Goal: Transaction & Acquisition: Purchase product/service

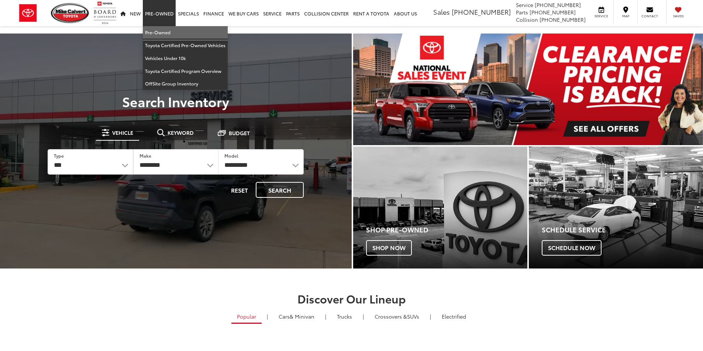
click at [161, 31] on link "Pre-Owned" at bounding box center [185, 32] width 85 height 13
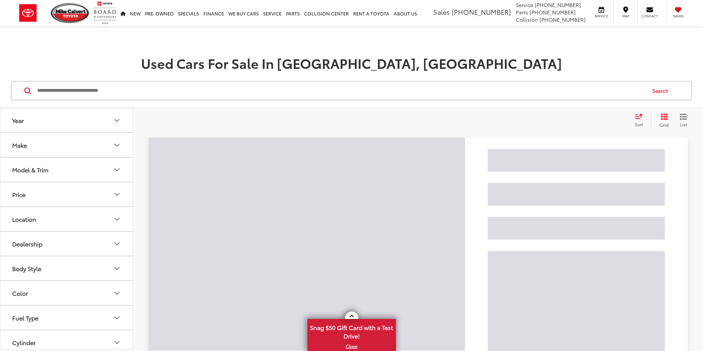
click at [134, 99] on input "Search by Make, Model, or Keyword" at bounding box center [341, 91] width 609 height 18
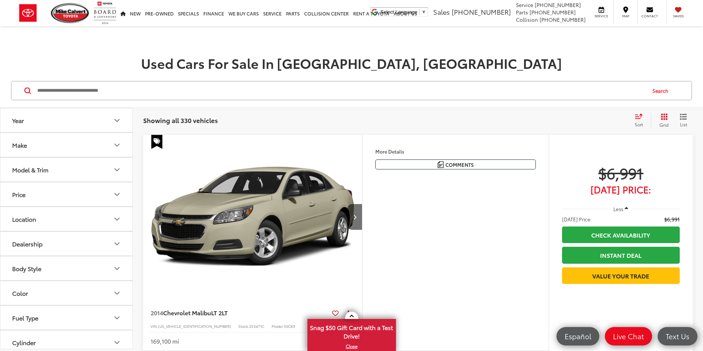
paste input "*******"
click at [658, 93] on button "Search" at bounding box center [662, 91] width 34 height 18
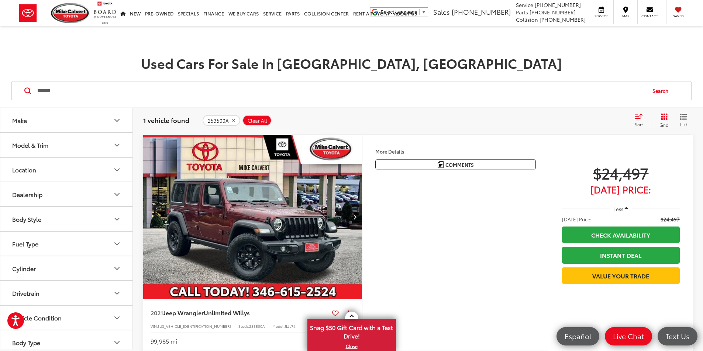
drag, startPoint x: 201, startPoint y: 101, endPoint x: 41, endPoint y: 93, distance: 160.2
click at [27, 99] on div "******* ******* Search" at bounding box center [351, 91] width 703 height 34
click at [77, 85] on input "*******" at bounding box center [341, 91] width 609 height 18
drag, startPoint x: 77, startPoint y: 87, endPoint x: 27, endPoint y: 86, distance: 49.8
click at [27, 86] on div "******* ******* Search" at bounding box center [351, 90] width 680 height 19
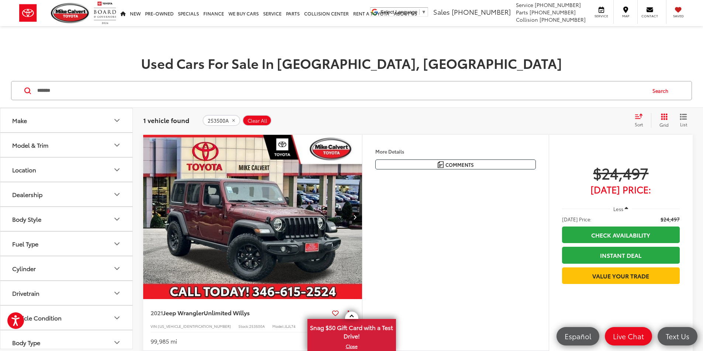
type input "*"
paste input "******"
type input "******"
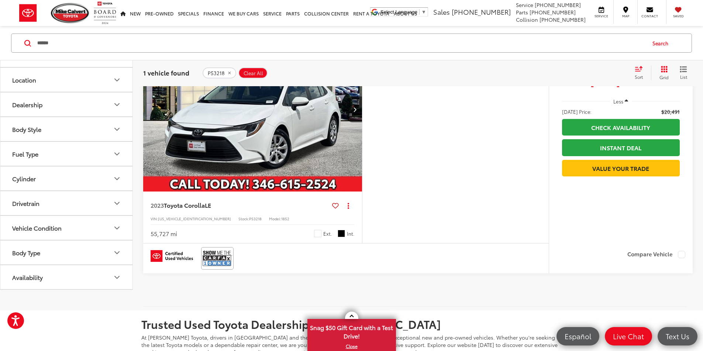
scroll to position [111, 0]
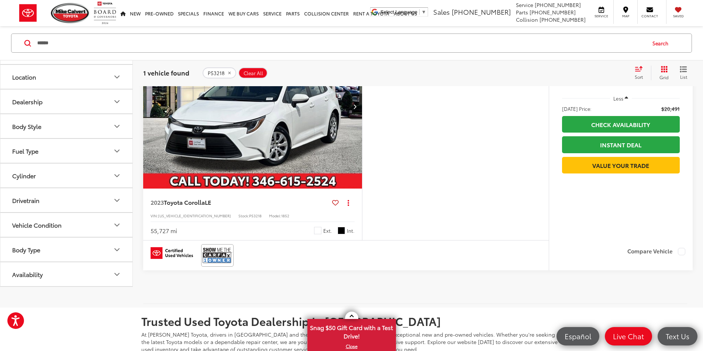
click at [194, 271] on div at bounding box center [345, 256] width 405 height 30
click at [205, 266] on img at bounding box center [217, 256] width 30 height 20
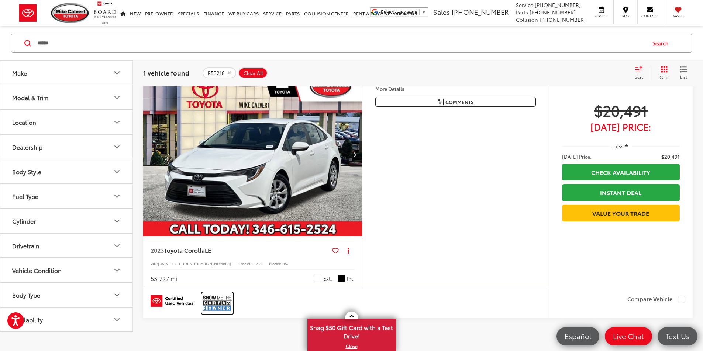
scroll to position [74, 0]
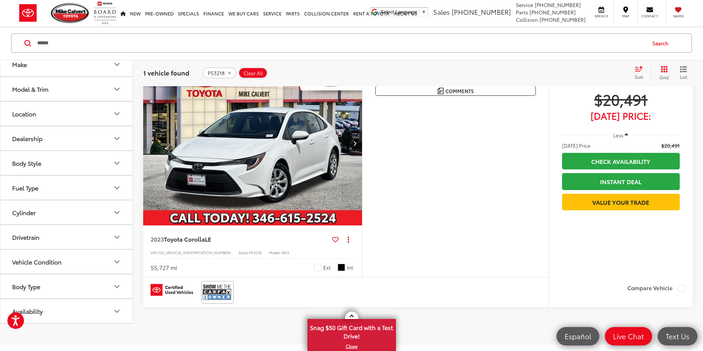
click at [259, 140] on img "2023 Toyota Corolla LE 0" at bounding box center [253, 143] width 220 height 165
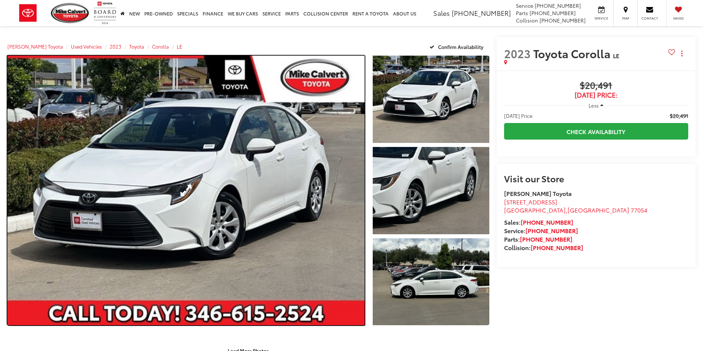
click at [308, 152] on link "Expand Photo 0" at bounding box center [185, 191] width 357 height 270
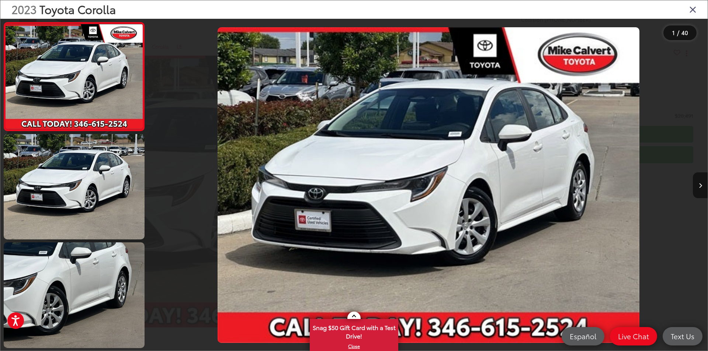
click at [695, 11] on icon "Close gallery" at bounding box center [692, 9] width 7 height 10
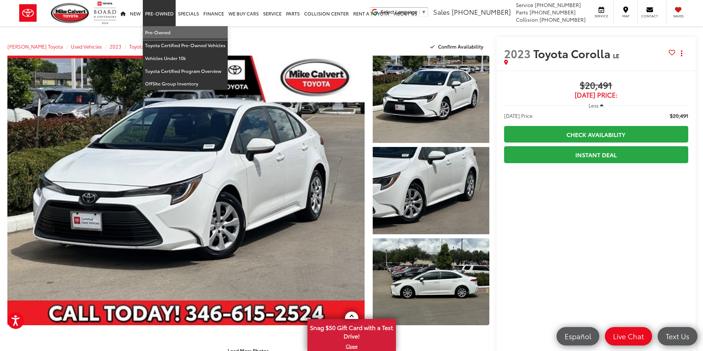
click at [160, 26] on link "Pre-Owned" at bounding box center [185, 32] width 85 height 13
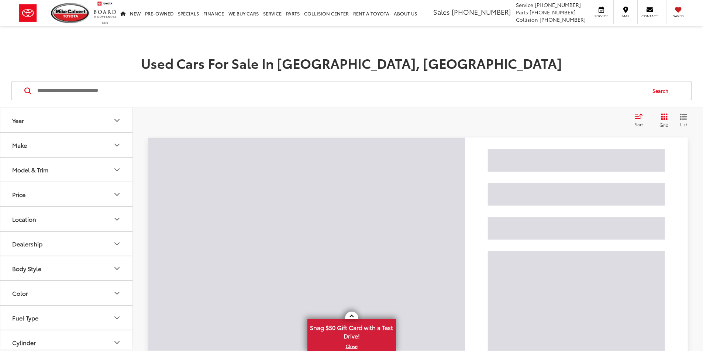
click at [152, 94] on input "Search by Make, Model, or Keyword" at bounding box center [341, 91] width 609 height 18
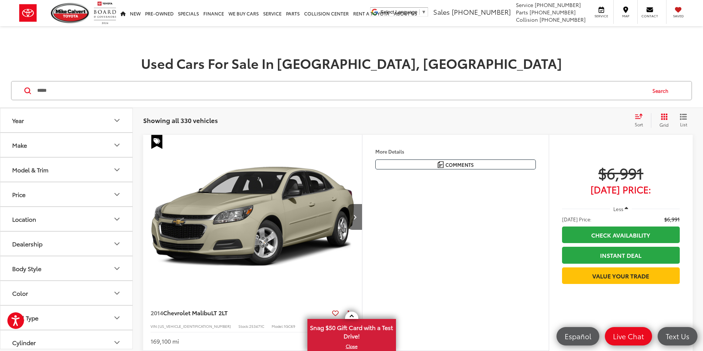
type input "*****"
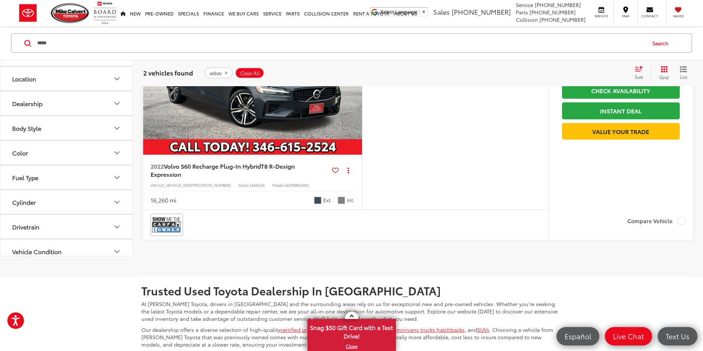
scroll to position [369, 0]
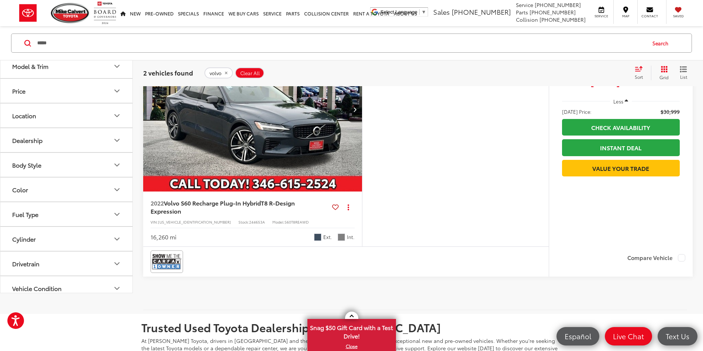
click at [302, 192] on img "2022 Volvo S60 Recharge Plug-In Hybrid T8 R-Design Expression 0" at bounding box center [253, 109] width 220 height 165
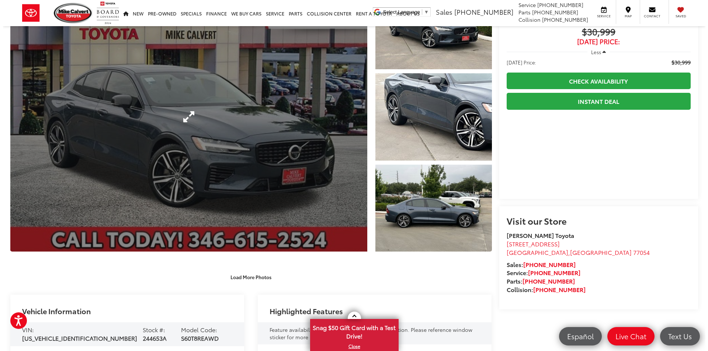
scroll to position [37, 0]
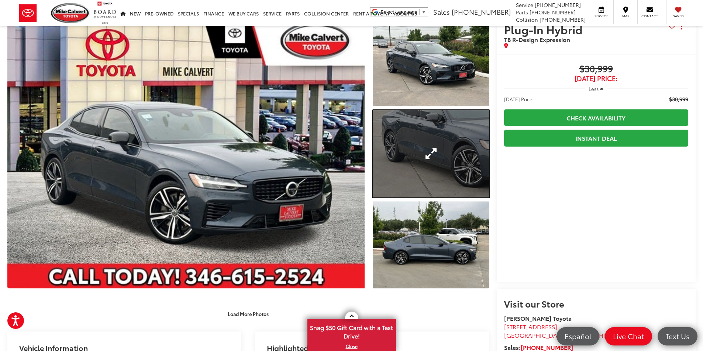
click at [430, 142] on link "Expand Photo 2" at bounding box center [430, 153] width 117 height 87
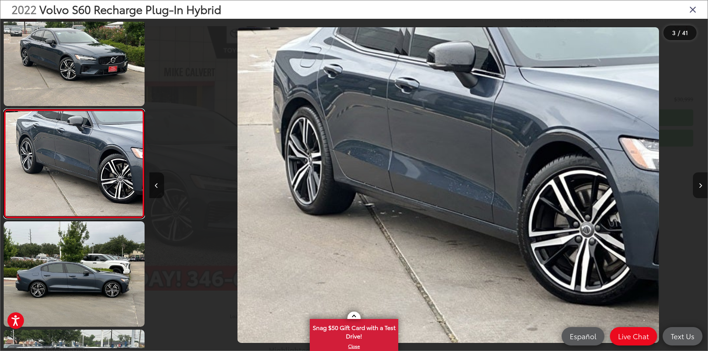
scroll to position [0, 1117]
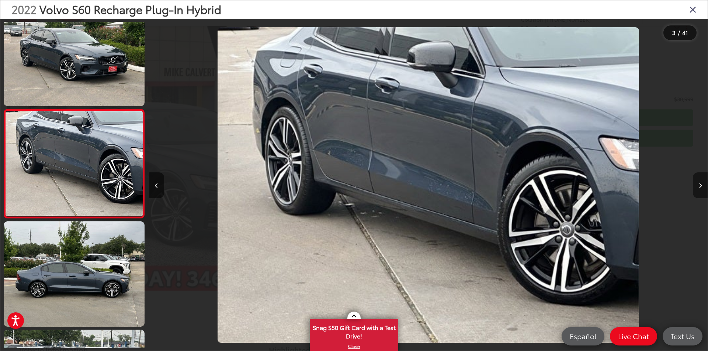
click at [698, 179] on button "Next image" at bounding box center [700, 186] width 15 height 26
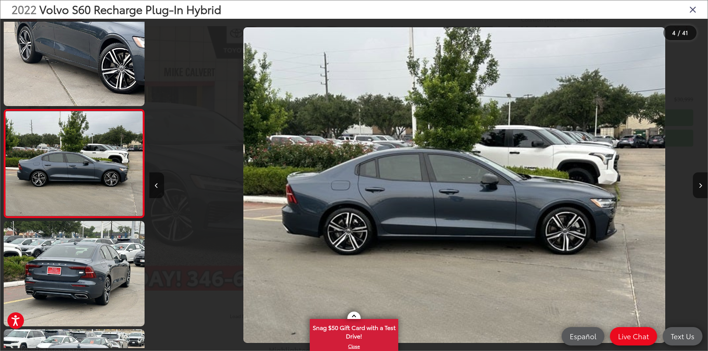
scroll to position [0, 1675]
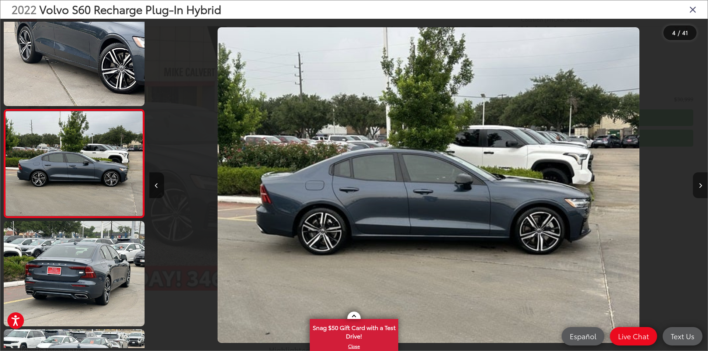
click at [700, 184] on icon "Next image" at bounding box center [700, 185] width 3 height 5
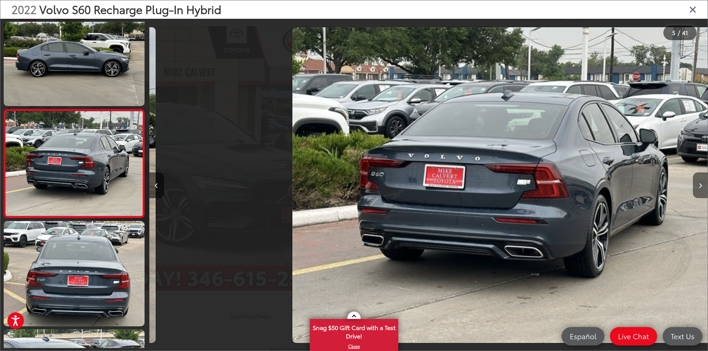
scroll to position [0, 2235]
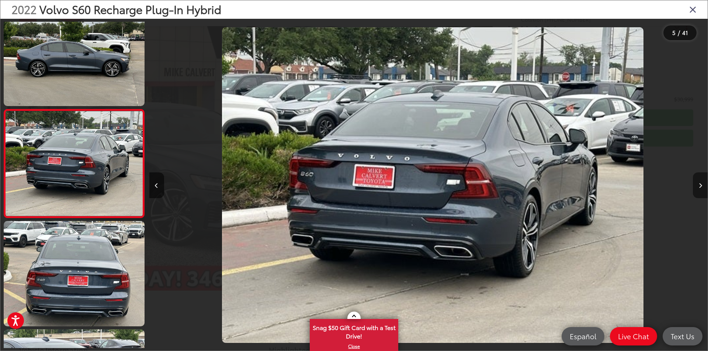
click at [700, 184] on icon "Next image" at bounding box center [700, 185] width 3 height 5
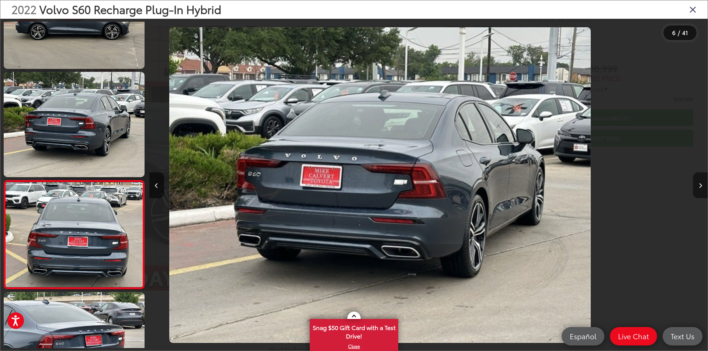
scroll to position [455, 0]
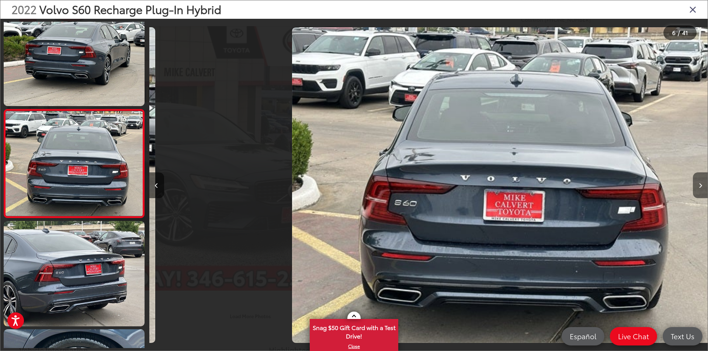
click at [700, 184] on icon "Next image" at bounding box center [700, 185] width 3 height 5
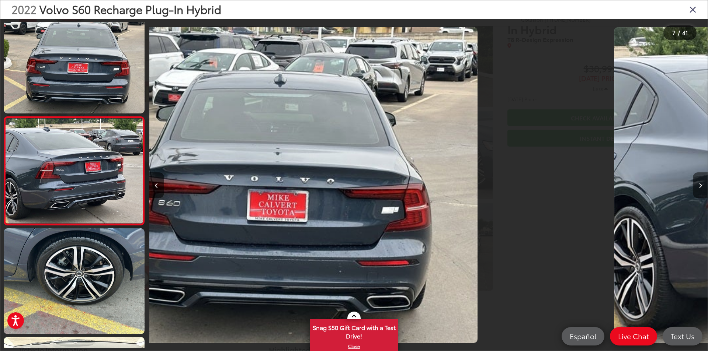
scroll to position [564, 0]
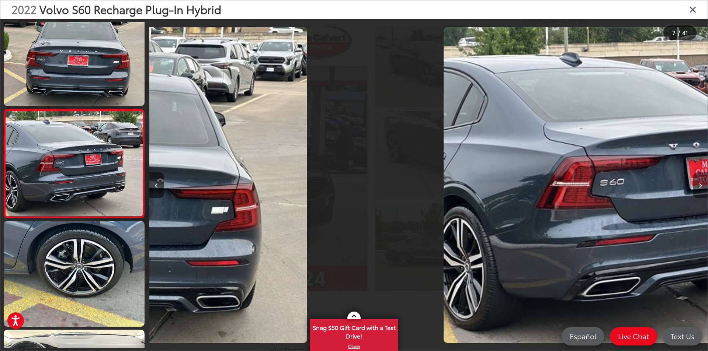
click at [700, 184] on icon "Next image" at bounding box center [700, 185] width 3 height 5
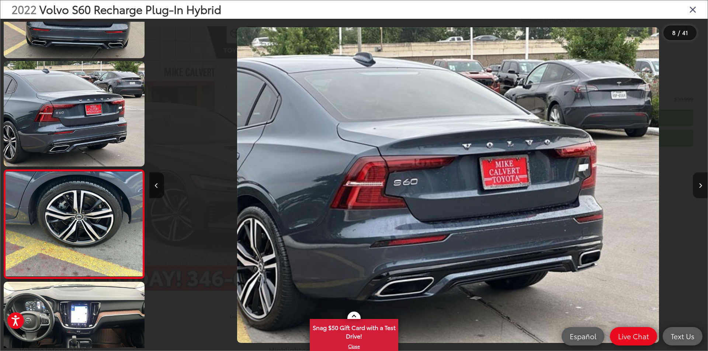
scroll to position [672, 0]
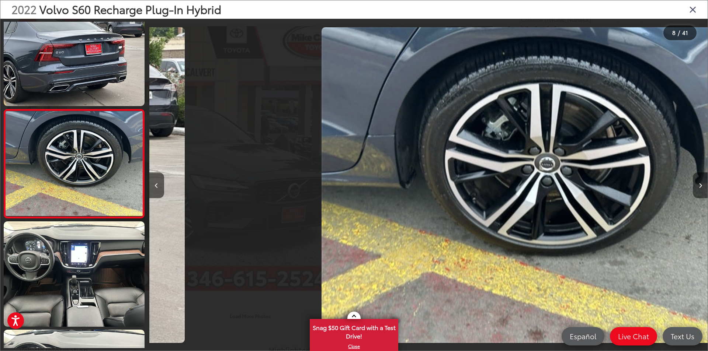
click at [700, 184] on icon "Next image" at bounding box center [700, 185] width 3 height 5
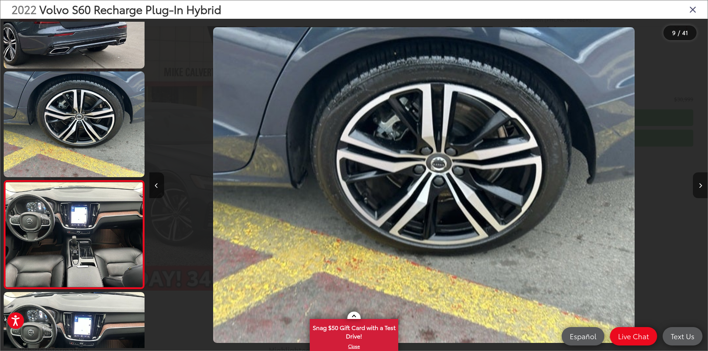
scroll to position [0, 0]
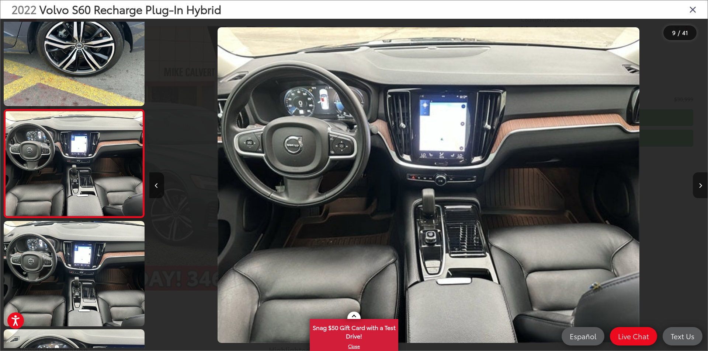
click at [702, 185] on button "Next image" at bounding box center [700, 186] width 15 height 26
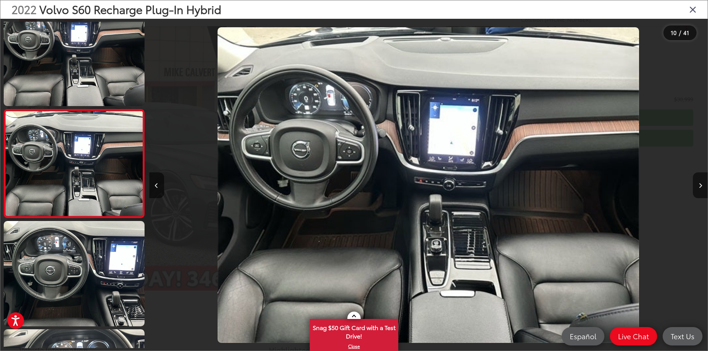
click at [695, 10] on icon "Close gallery" at bounding box center [692, 9] width 7 height 10
